Goal: Task Accomplishment & Management: Complete application form

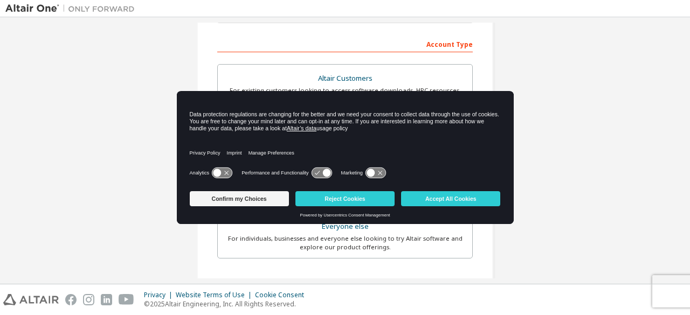
scroll to position [163, 0]
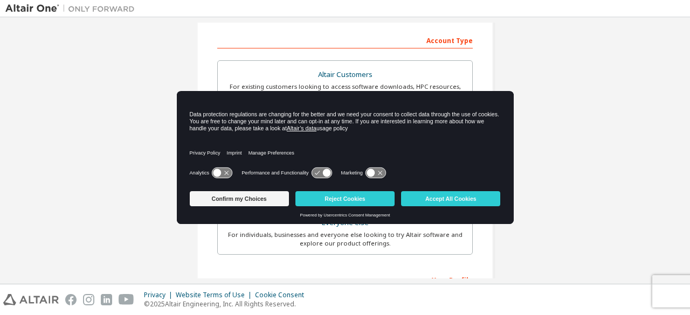
click at [377, 176] on icon at bounding box center [375, 173] width 20 height 10
click at [377, 176] on icon at bounding box center [381, 173] width 8 height 8
click at [321, 175] on icon at bounding box center [321, 173] width 20 height 10
click at [217, 173] on icon at bounding box center [217, 173] width 8 height 8
click at [322, 168] on icon at bounding box center [321, 173] width 20 height 10
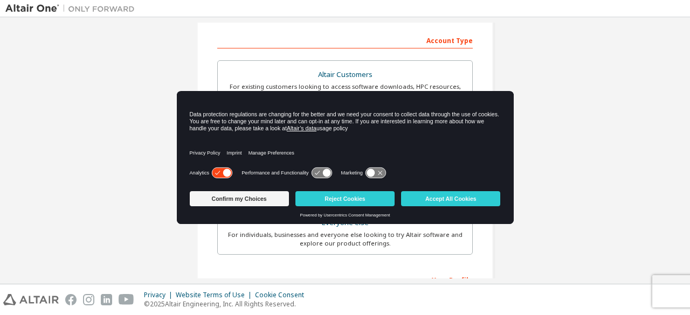
click at [319, 175] on icon at bounding box center [321, 173] width 20 height 10
click at [321, 175] on icon at bounding box center [321, 173] width 20 height 10
click at [326, 168] on icon at bounding box center [322, 172] width 22 height 11
click at [432, 200] on button "Accept All Cookies" at bounding box center [450, 198] width 99 height 15
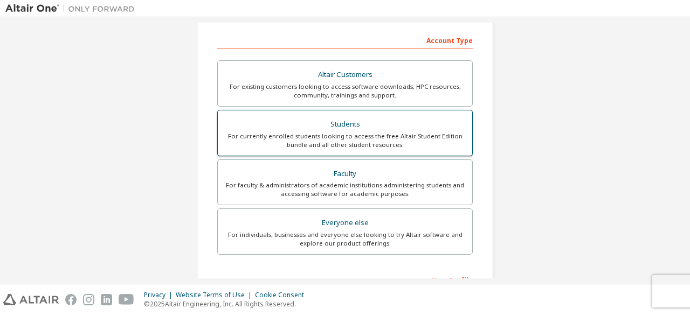
click at [319, 134] on div "For currently enrolled students looking to access the free Altair Student Editi…" at bounding box center [344, 140] width 241 height 17
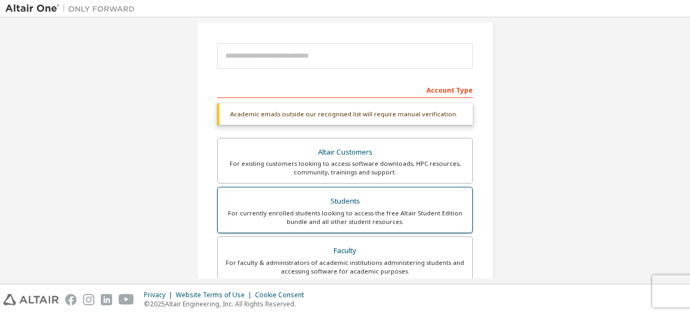
scroll to position [113, 0]
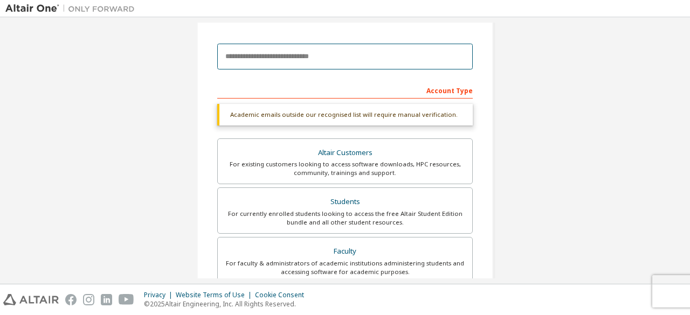
click at [305, 64] on input "email" at bounding box center [344, 57] width 255 height 26
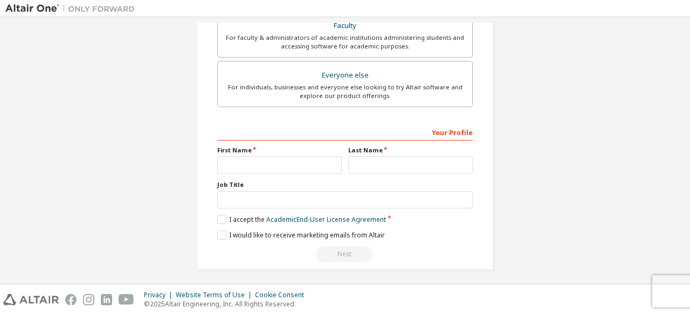
scroll to position [349, 0]
type input "**********"
click at [280, 171] on div "Your Profile First Name Last Name Job Title Please provide State/Province to he…" at bounding box center [344, 192] width 255 height 140
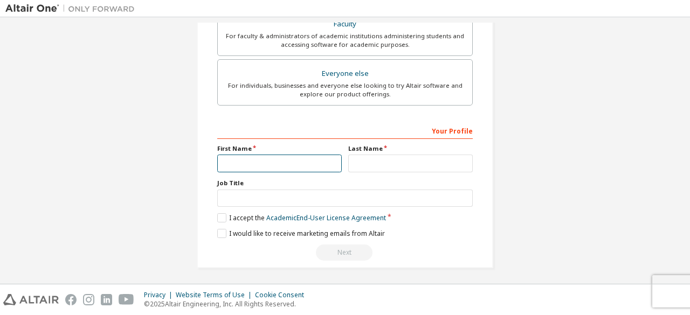
click at [280, 164] on input "text" at bounding box center [279, 164] width 124 height 18
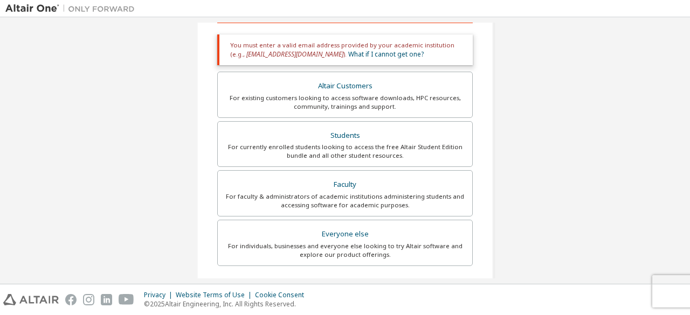
scroll to position [192, 0]
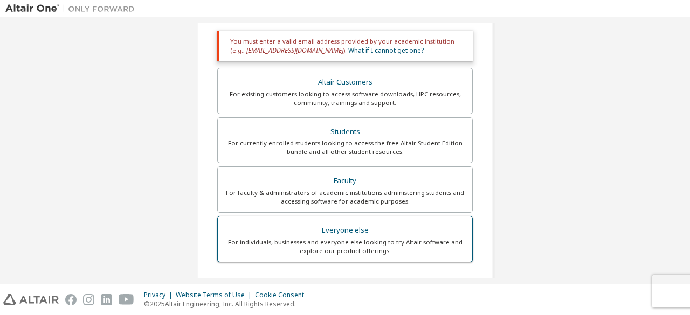
click at [288, 244] on div "For individuals, businesses and everyone else looking to try Altair software an…" at bounding box center [344, 246] width 241 height 17
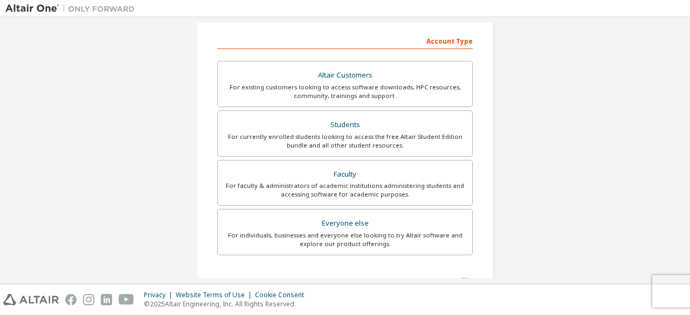
scroll to position [156, 0]
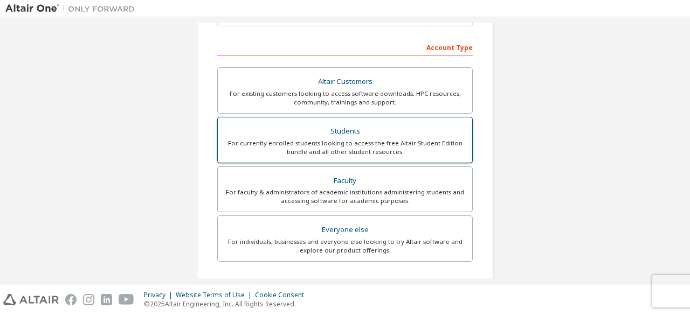
click at [350, 151] on div "For currently enrolled students looking to access the free Altair Student Editi…" at bounding box center [344, 147] width 241 height 17
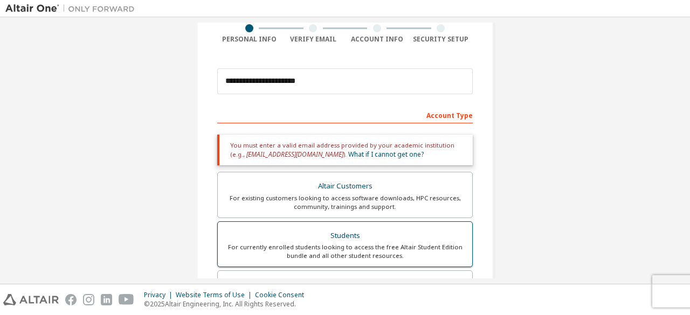
scroll to position [85, 0]
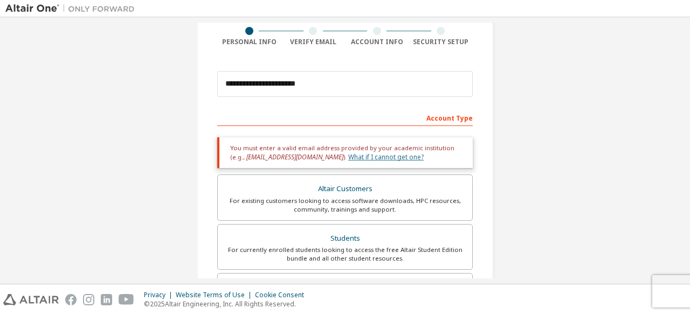
click at [350, 154] on link "What if I cannot get one?" at bounding box center [385, 156] width 75 height 9
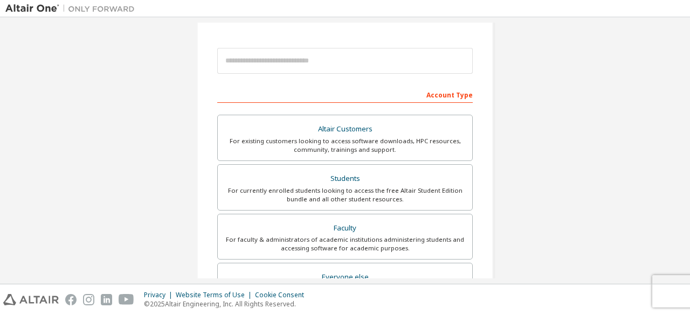
scroll to position [103, 0]
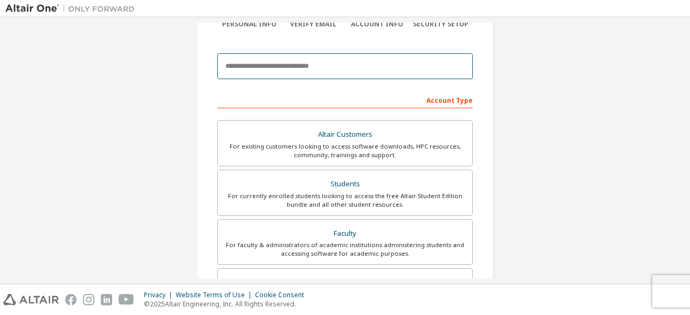
click at [325, 68] on input "email" at bounding box center [344, 66] width 255 height 26
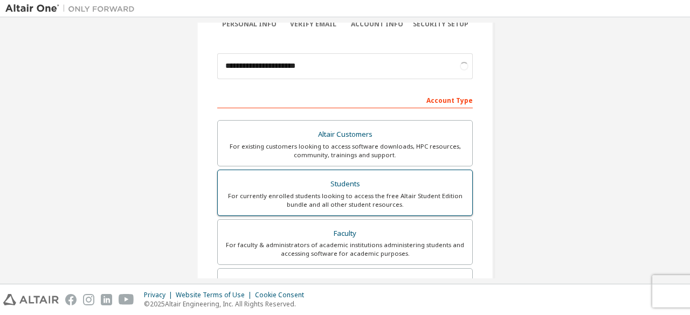
click at [350, 184] on div "Students" at bounding box center [344, 184] width 241 height 15
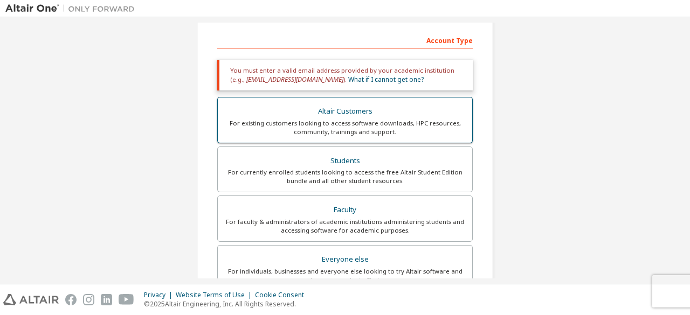
scroll to position [163, 0]
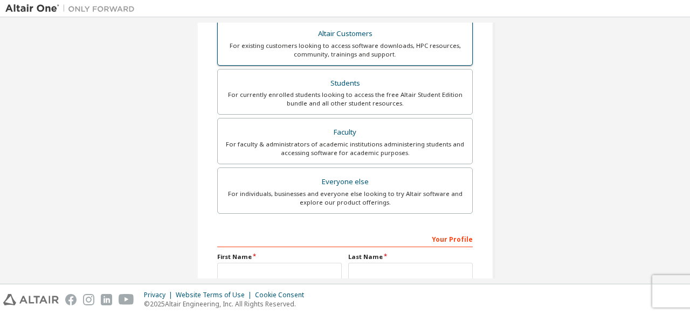
click at [370, 190] on div "For individuals, businesses and everyone else looking to try Altair software an…" at bounding box center [344, 198] width 241 height 17
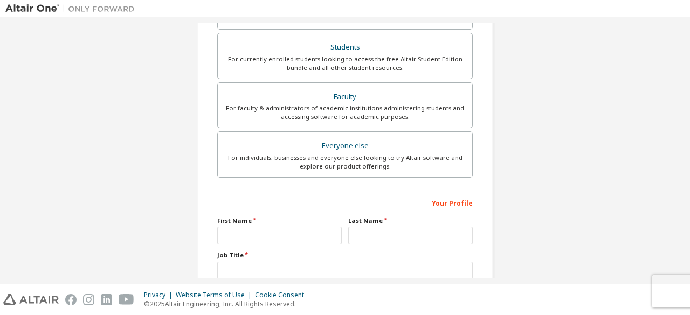
scroll to position [311, 0]
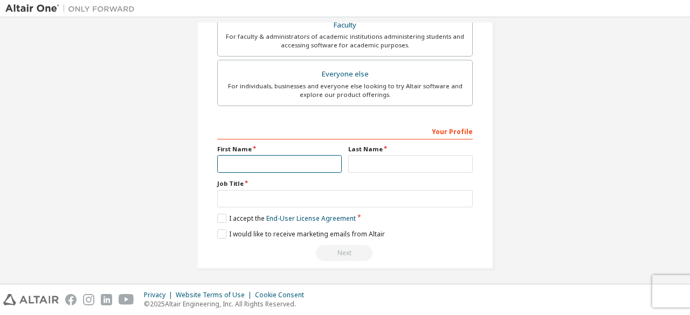
click at [306, 159] on input "text" at bounding box center [279, 164] width 124 height 18
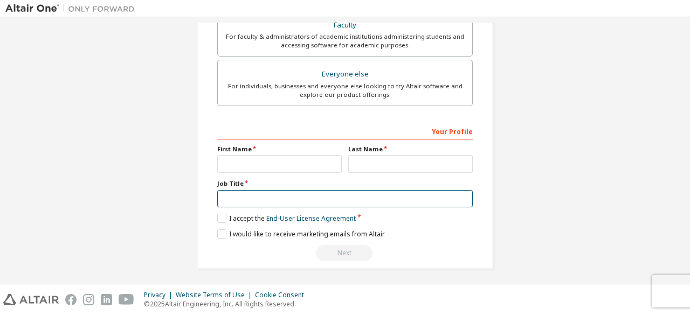
click at [276, 194] on input "text" at bounding box center [344, 199] width 255 height 18
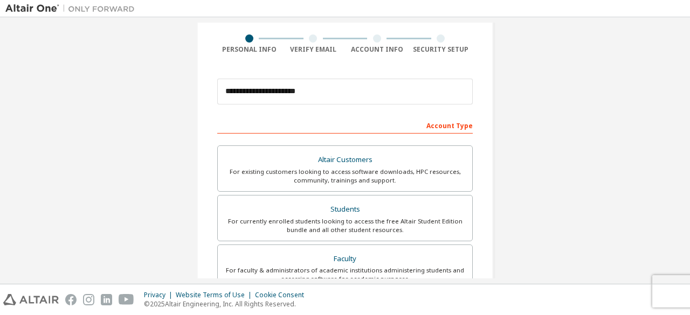
scroll to position [0, 0]
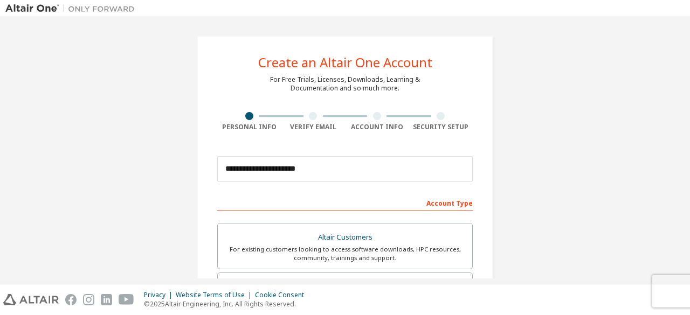
click at [376, 121] on div "Account Info" at bounding box center [377, 121] width 64 height 19
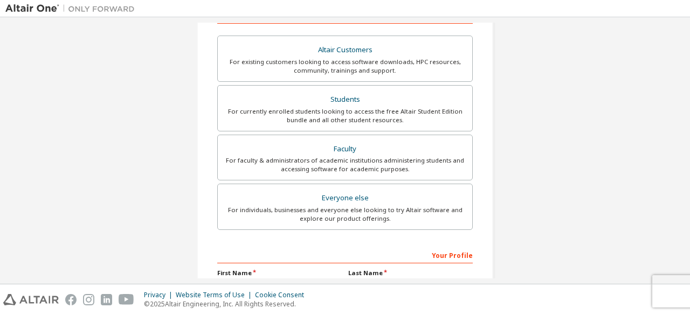
scroll to position [184, 0]
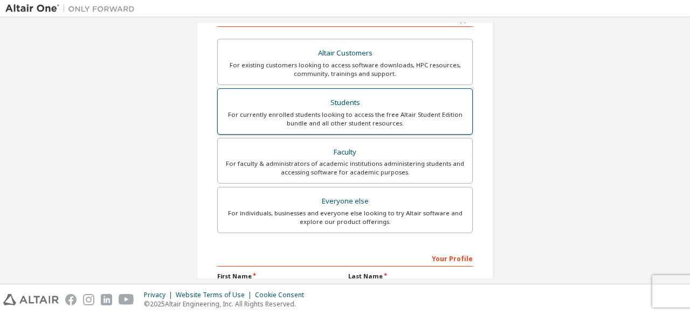
click at [384, 122] on div "For currently enrolled students looking to access the free Altair Student Editi…" at bounding box center [344, 118] width 241 height 17
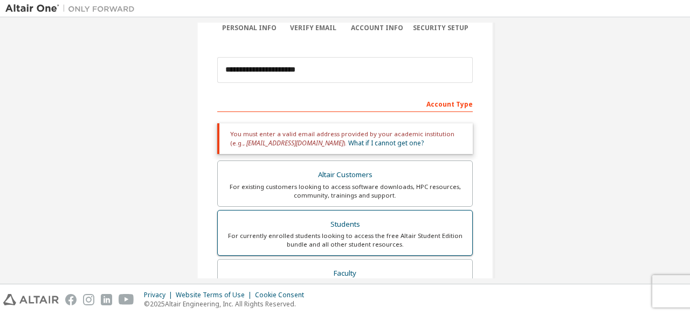
scroll to position [94, 0]
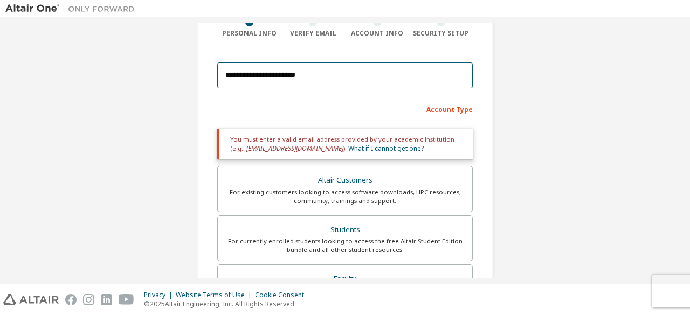
drag, startPoint x: 326, startPoint y: 66, endPoint x: 175, endPoint y: 85, distance: 153.0
click at [175, 85] on div "**********" at bounding box center [344, 232] width 679 height 607
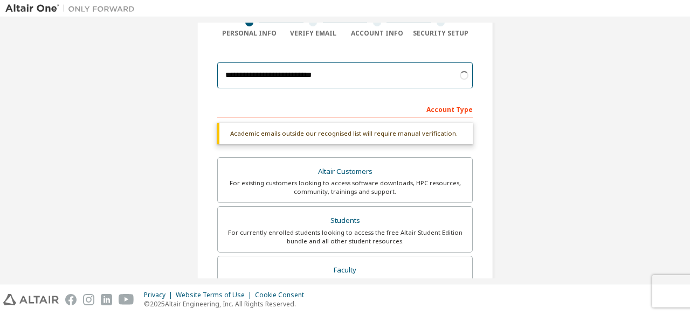
type input "**********"
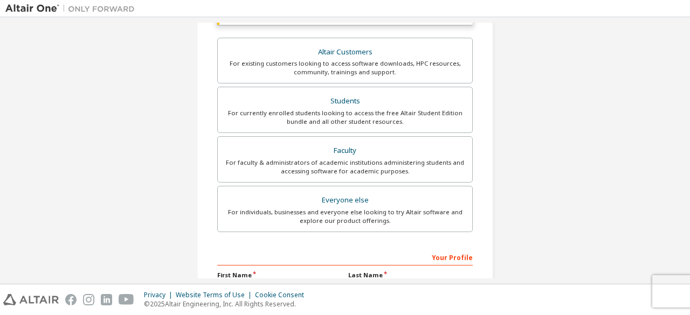
scroll to position [0, 0]
